Goal: Task Accomplishment & Management: Use online tool/utility

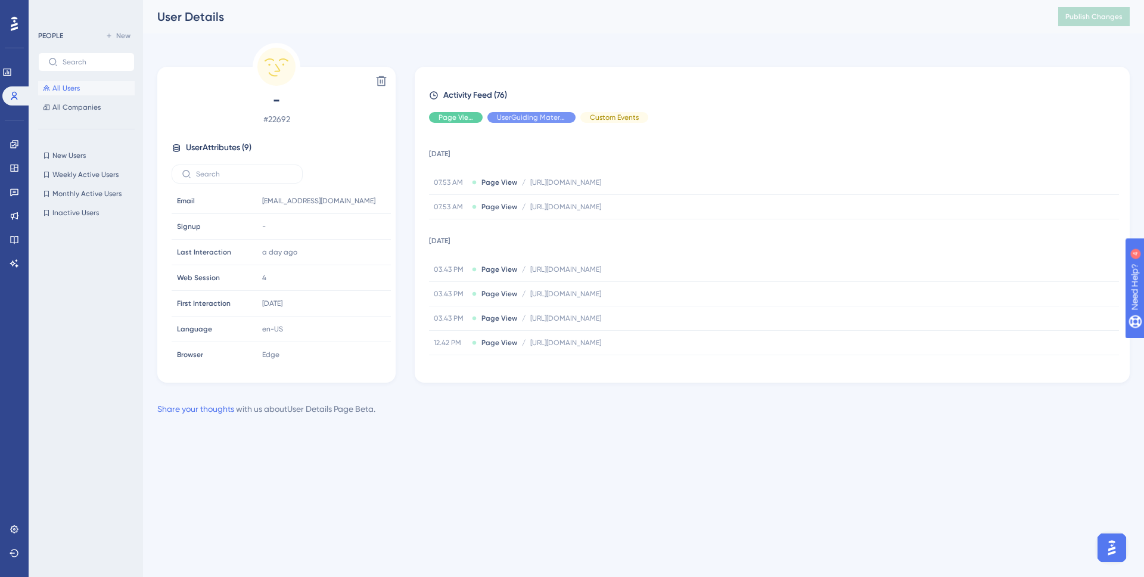
click at [61, 94] on button "All Users" at bounding box center [86, 88] width 97 height 14
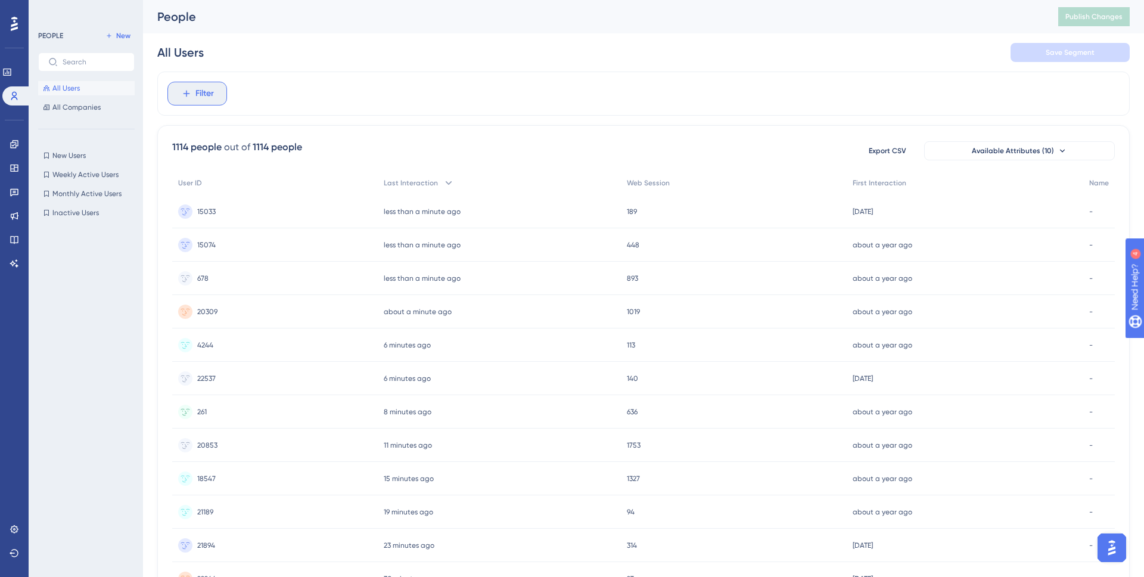
click at [208, 99] on span "Filter" at bounding box center [204, 93] width 18 height 14
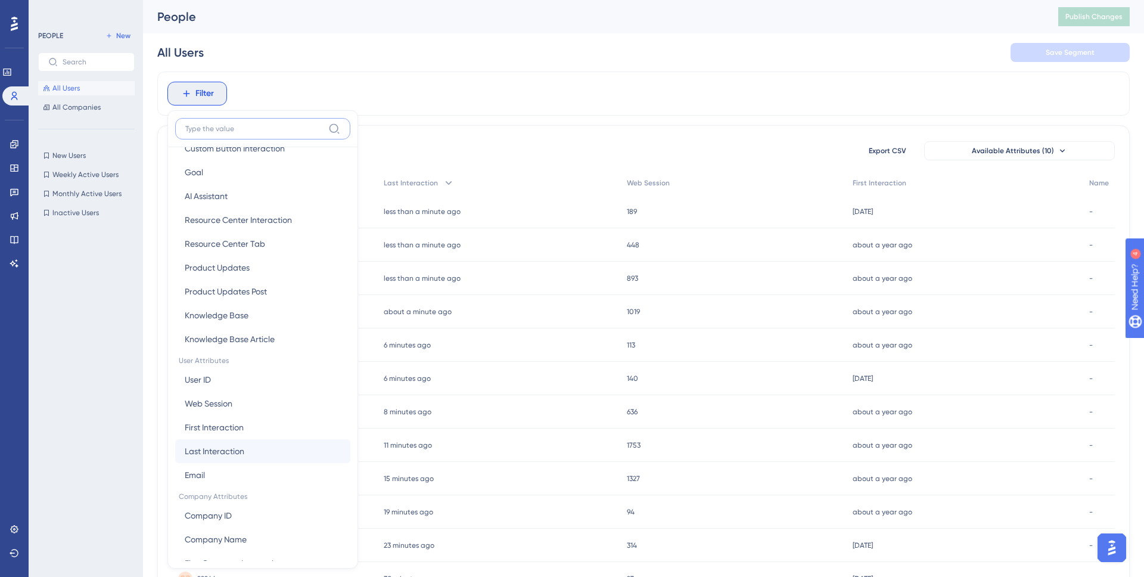
scroll to position [358, 0]
click at [225, 449] on button "Email Email" at bounding box center [262, 454] width 175 height 24
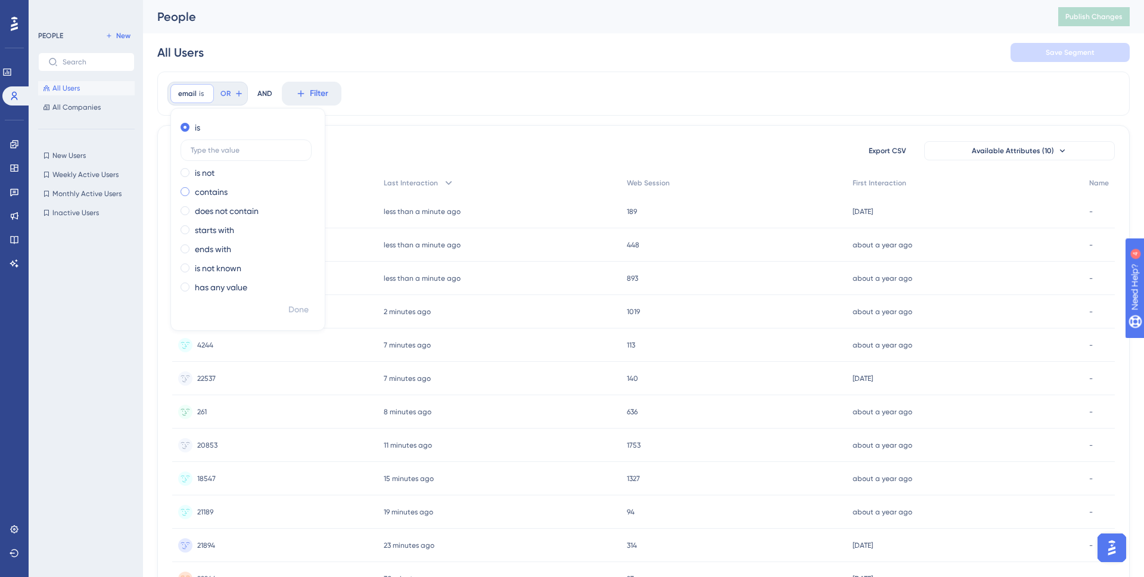
click at [212, 186] on label "contains" at bounding box center [211, 192] width 33 height 14
click at [222, 186] on input "text" at bounding box center [246, 188] width 111 height 8
type input "[EMAIL_ADDRESS][DOMAIN_NAME]"
click at [303, 307] on span "Done" at bounding box center [298, 310] width 20 height 14
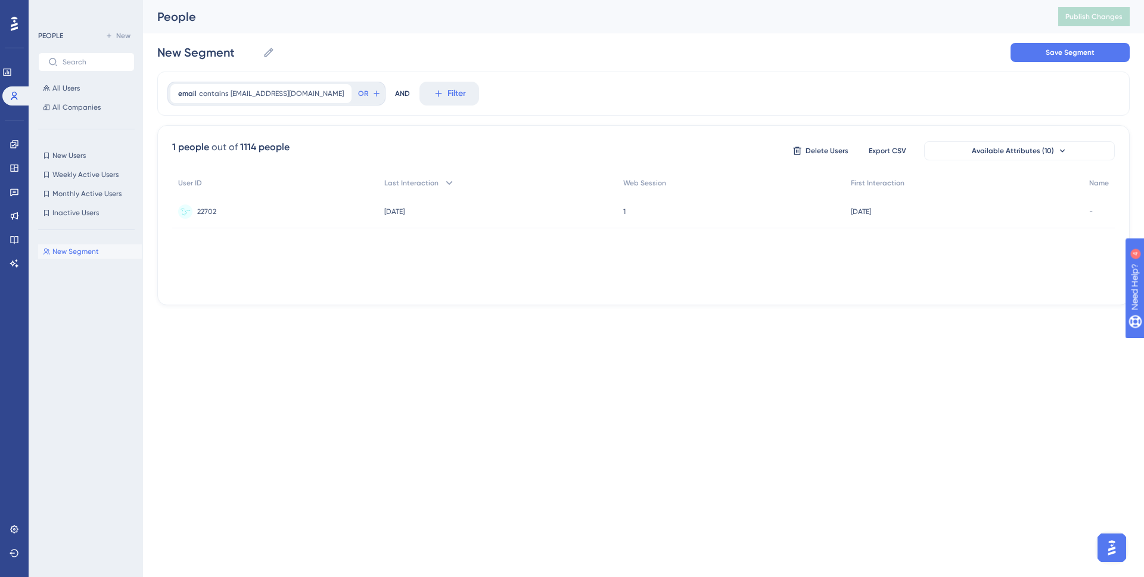
click at [283, 214] on div "22702 22702" at bounding box center [275, 211] width 206 height 33
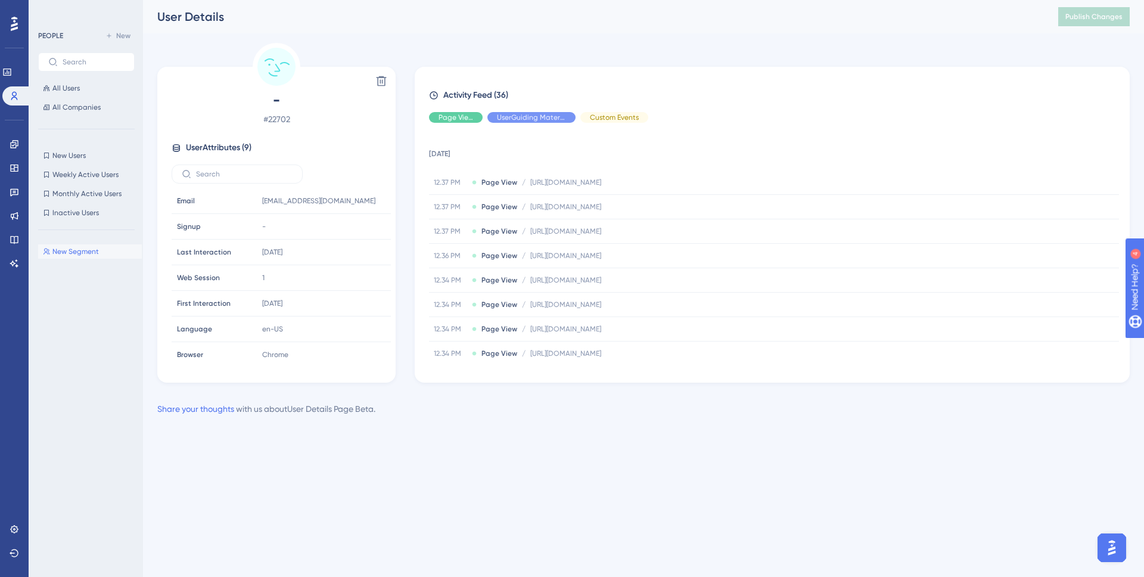
click at [17, 18] on icon at bounding box center [14, 24] width 7 height 14
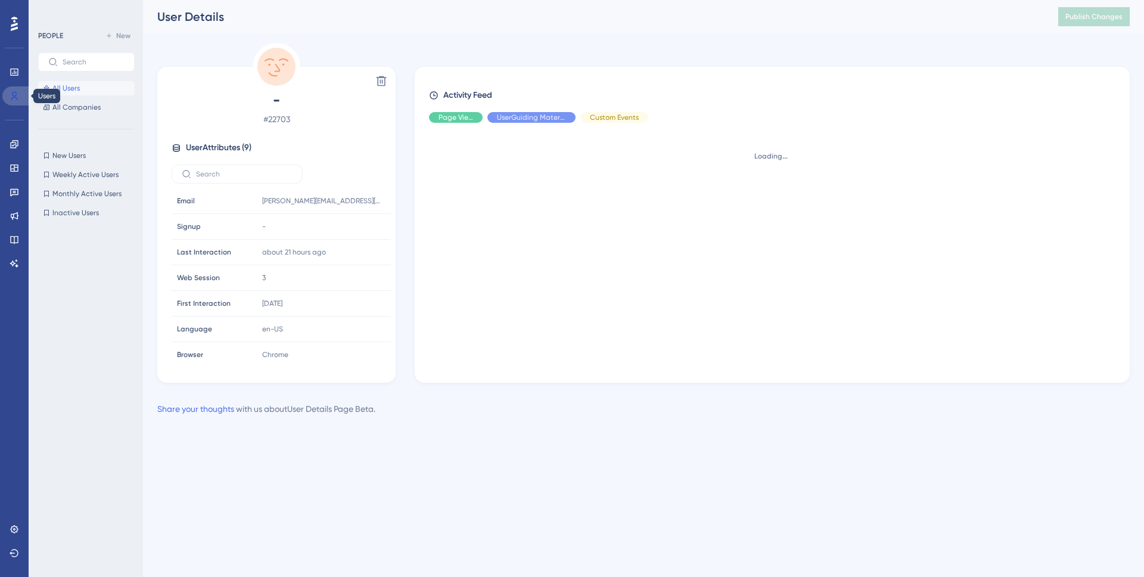
click at [15, 92] on icon at bounding box center [14, 96] width 7 height 8
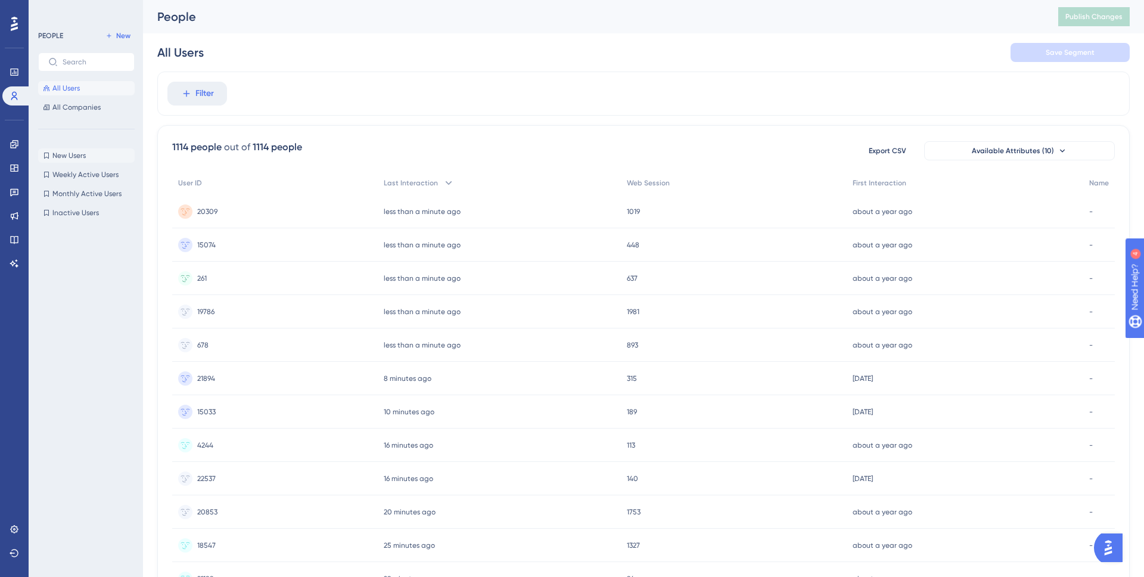
click at [63, 158] on span "New Users" at bounding box center [68, 156] width 33 height 10
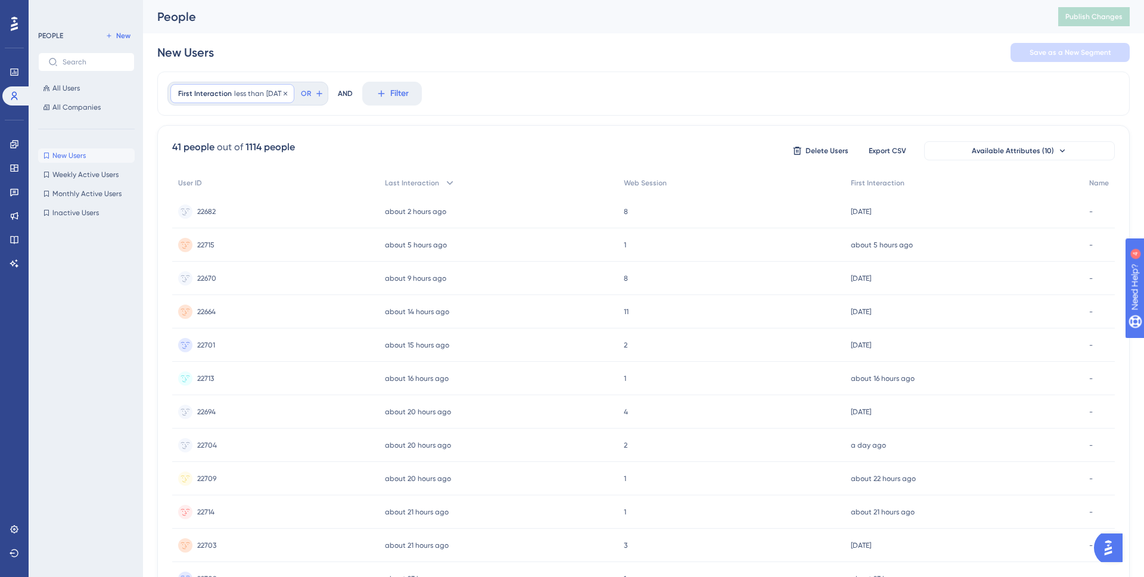
click at [266, 95] on span "10 days ago" at bounding box center [276, 94] width 20 height 10
click at [337, 64] on div "New Users Save as a New Segment" at bounding box center [643, 52] width 972 height 38
click at [67, 82] on button "All Users" at bounding box center [86, 88] width 97 height 14
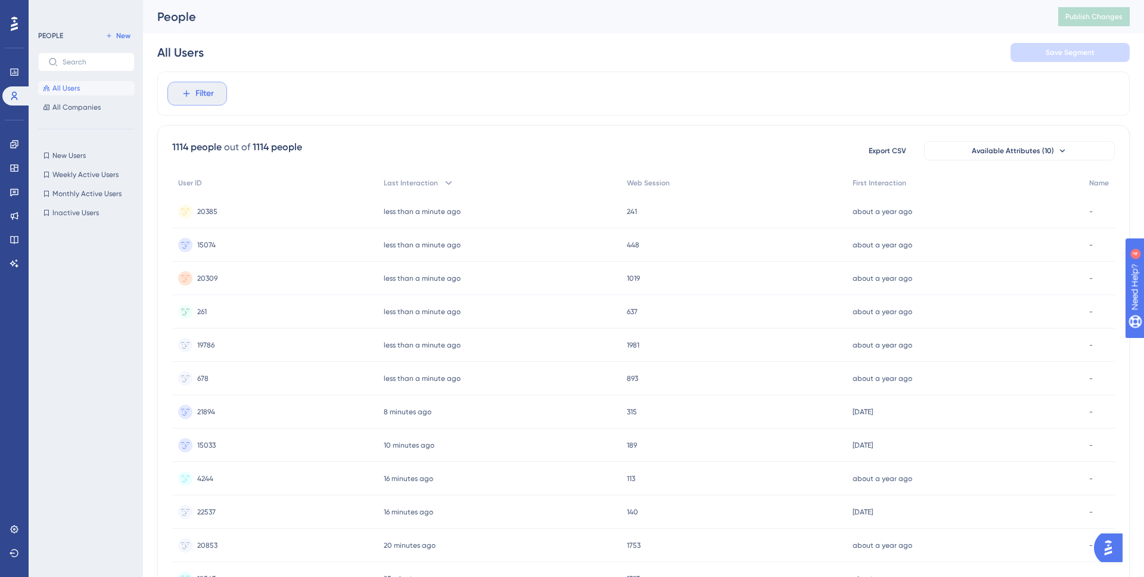
click at [204, 91] on span "Filter" at bounding box center [204, 93] width 18 height 14
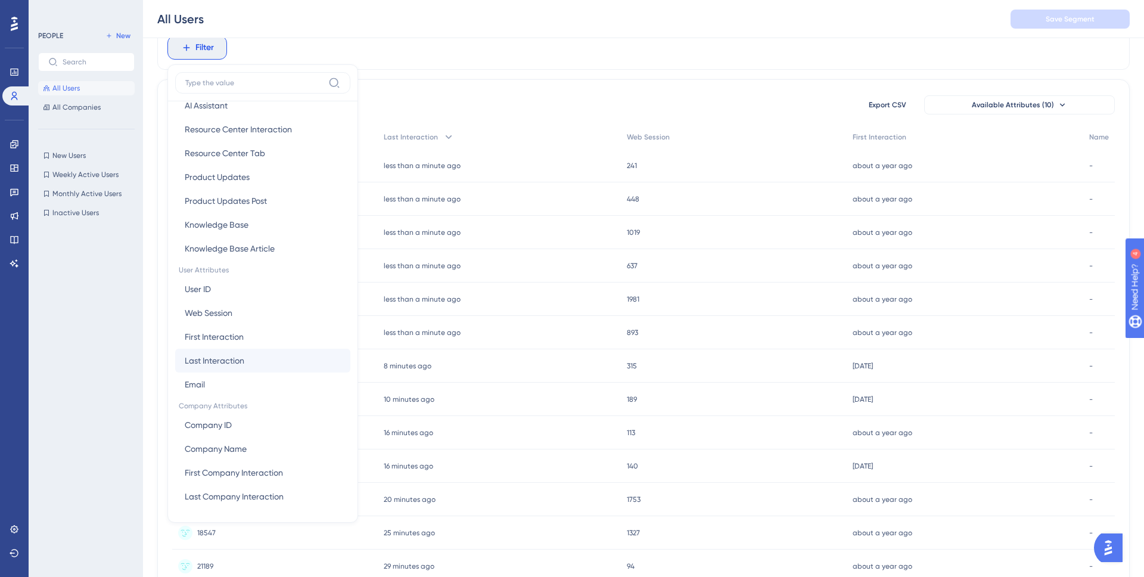
scroll to position [382, 0]
click at [241, 380] on button "Email Email" at bounding box center [262, 384] width 175 height 24
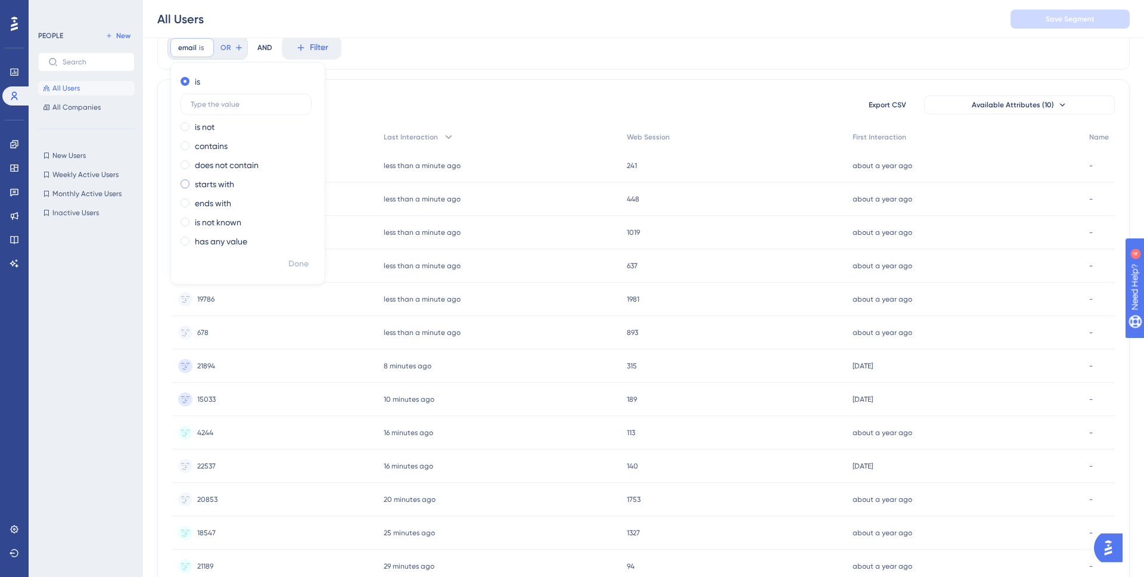
click at [215, 182] on label "starts with" at bounding box center [214, 184] width 39 height 14
click at [214, 119] on label "contains" at bounding box center [211, 120] width 33 height 14
type input "elena.ivanova@orange.fr"
click at [296, 264] on span "Done" at bounding box center [298, 264] width 20 height 14
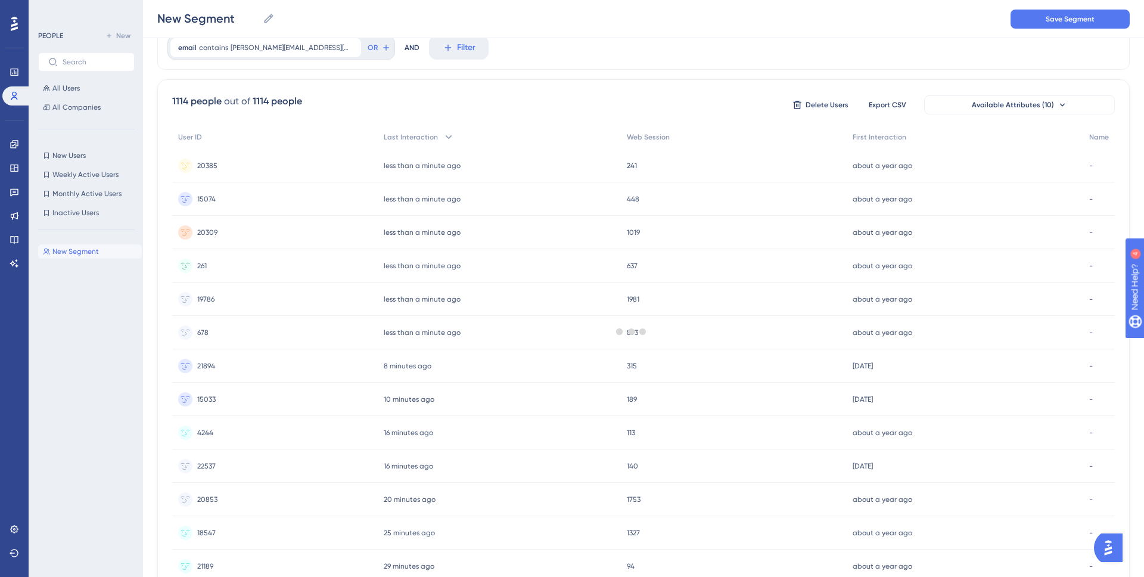
scroll to position [0, 0]
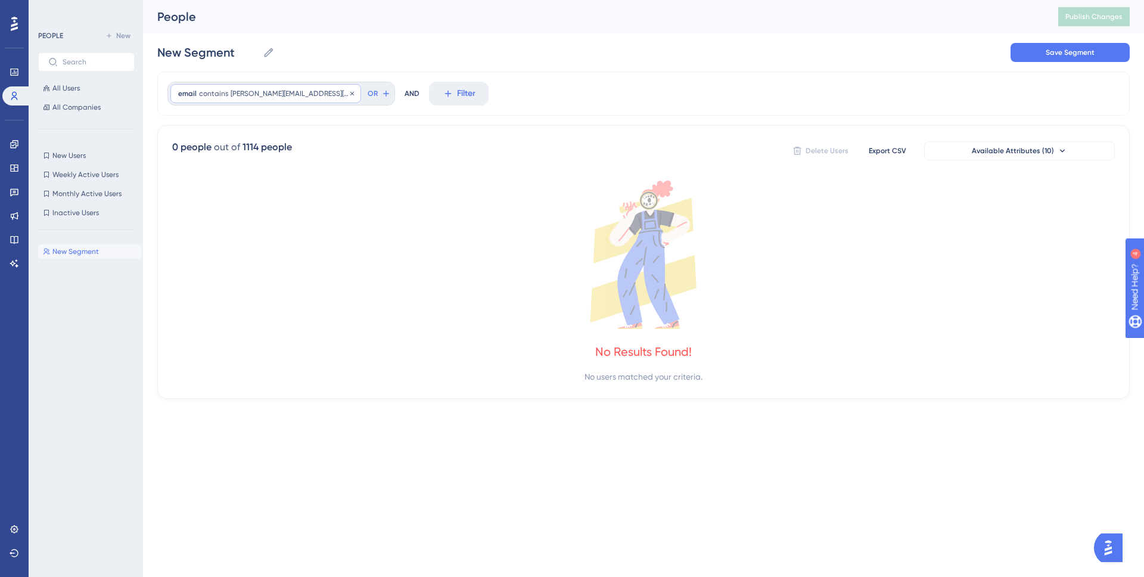
click at [236, 90] on span "elena.ivanova@orange.fr" at bounding box center [292, 94] width 123 height 10
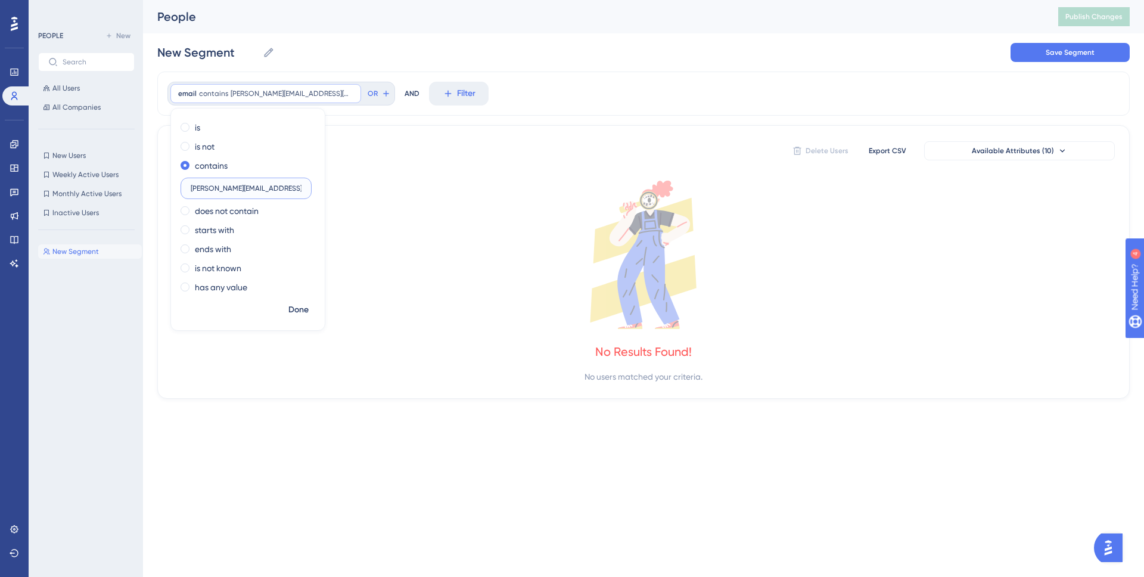
drag, startPoint x: 244, startPoint y: 189, endPoint x: 140, endPoint y: 184, distance: 103.8
click at [143, 184] on div "Performance Users Engagement Widgets Feedback Product Updates Knowledge Base AI…" at bounding box center [643, 209] width 1001 height 418
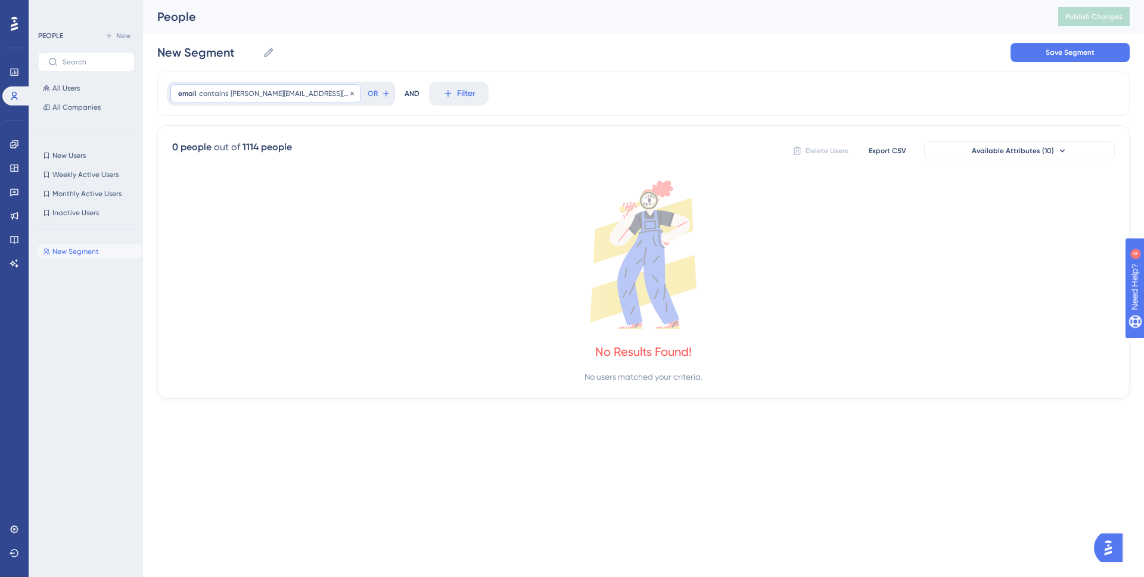
click at [264, 98] on div "email contains elena.ivanova@orange.fr elena.ivanova@orange.fr Remove" at bounding box center [265, 93] width 191 height 19
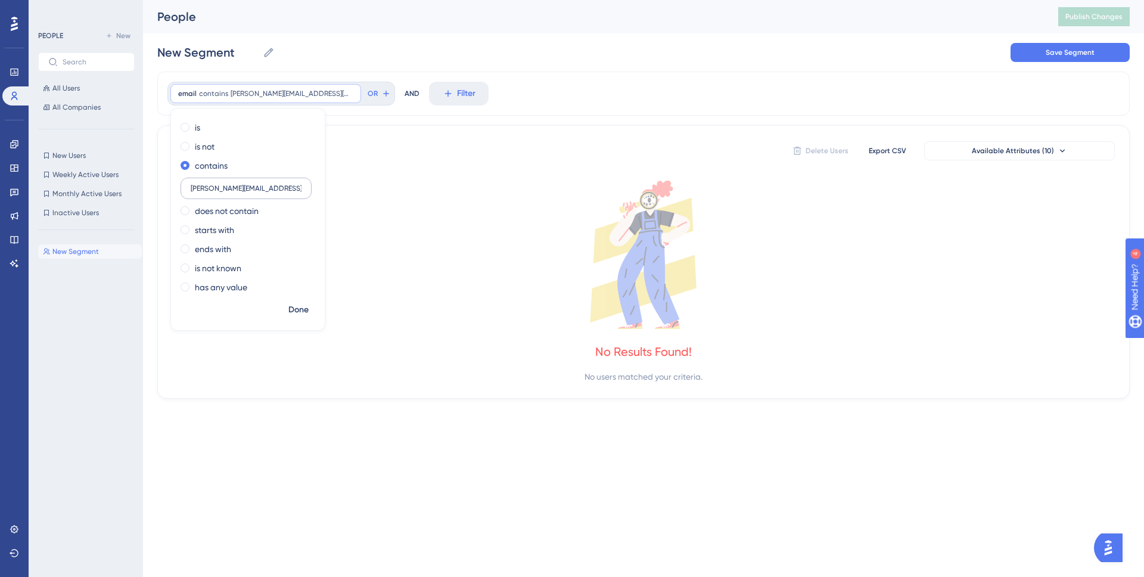
drag, startPoint x: 242, startPoint y: 186, endPoint x: 194, endPoint y: 185, distance: 48.9
click at [194, 185] on input "elena.ivanova@orange.fr" at bounding box center [246, 188] width 111 height 8
type input "orange.fr"
click at [298, 307] on span "Done" at bounding box center [298, 310] width 20 height 14
